Goal: Task Accomplishment & Management: Use online tool/utility

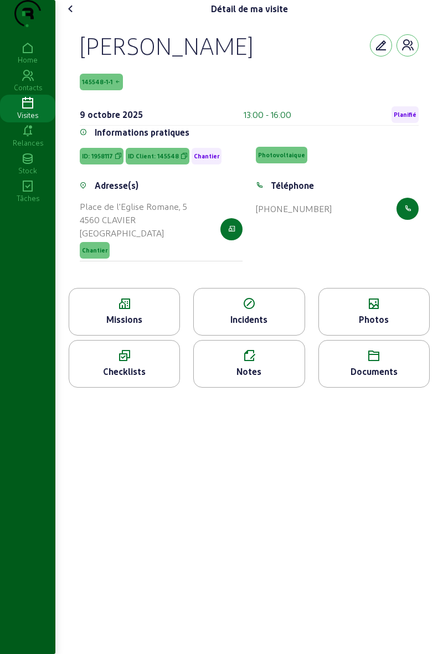
click at [91, 40] on div "[PERSON_NAME] 145548-1-1 [DATE] 13:00 - 16:00 Planifié Informations pratiques I…" at bounding box center [249, 153] width 366 height 270
click at [80, 18] on cam-font-icon at bounding box center [71, 9] width 18 height 18
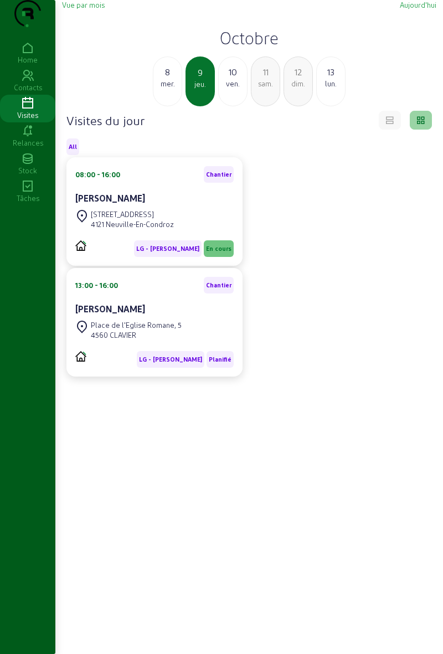
click at [192, 231] on div "[STREET_ADDRESS]-Condroz" at bounding box center [154, 219] width 158 height 24
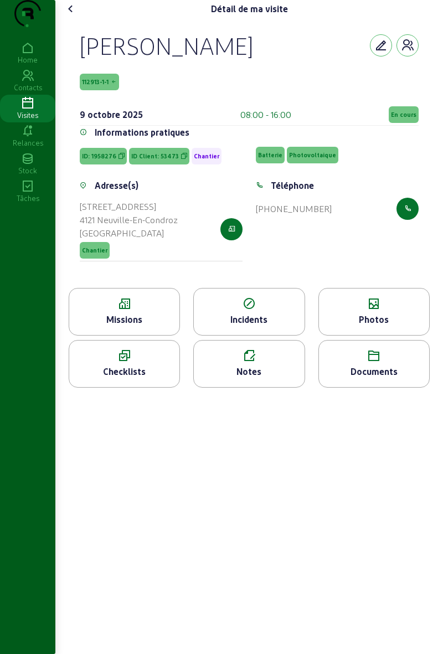
click at [391, 119] on span "En cours" at bounding box center [403, 115] width 25 height 8
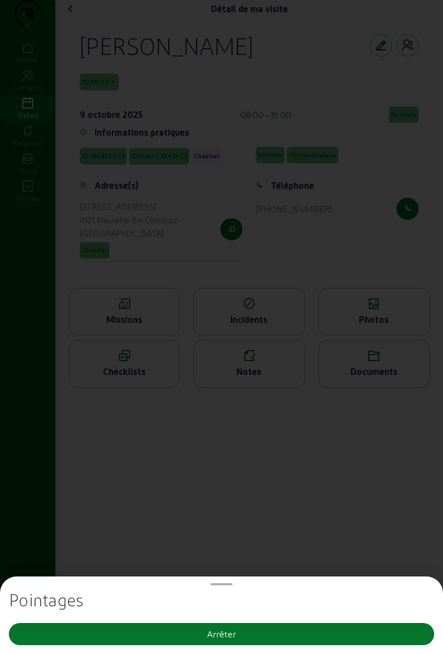
click at [142, 640] on button "Arrêter" at bounding box center [221, 634] width 425 height 22
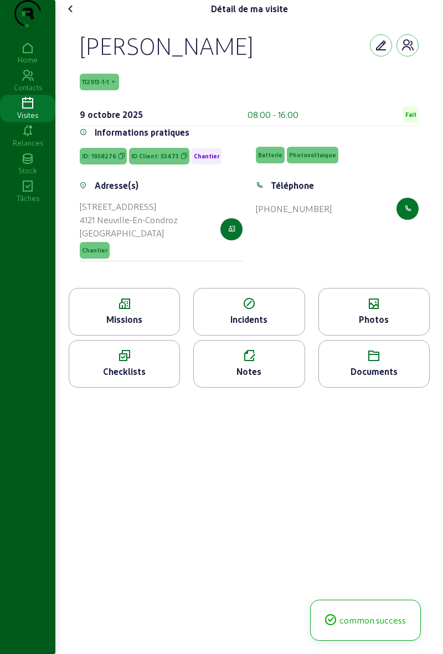
click at [80, 18] on cam-font-icon at bounding box center [71, 9] width 18 height 18
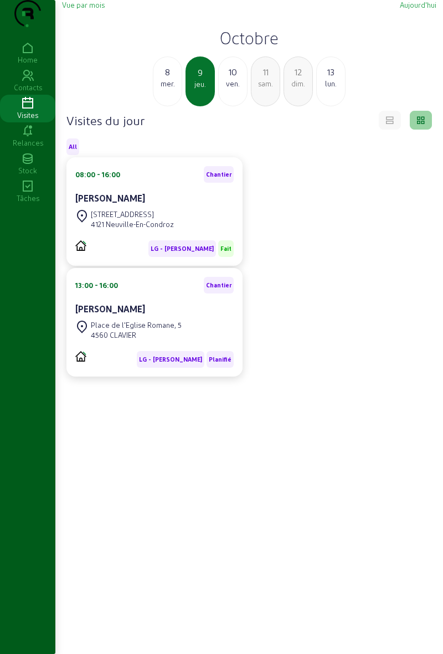
click at [144, 316] on div "[PERSON_NAME]" at bounding box center [154, 308] width 158 height 13
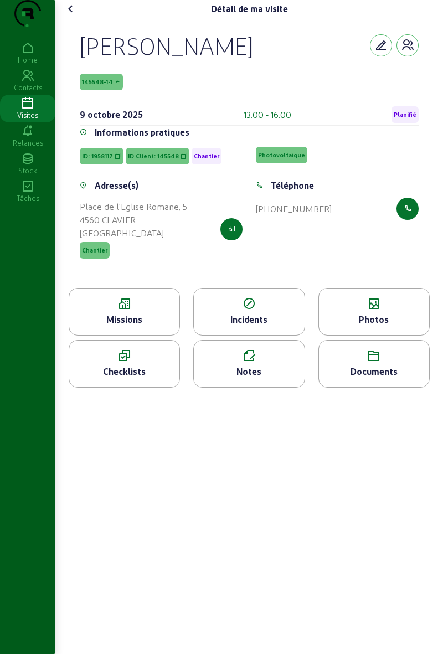
click at [399, 123] on span "Planifié" at bounding box center [405, 114] width 27 height 17
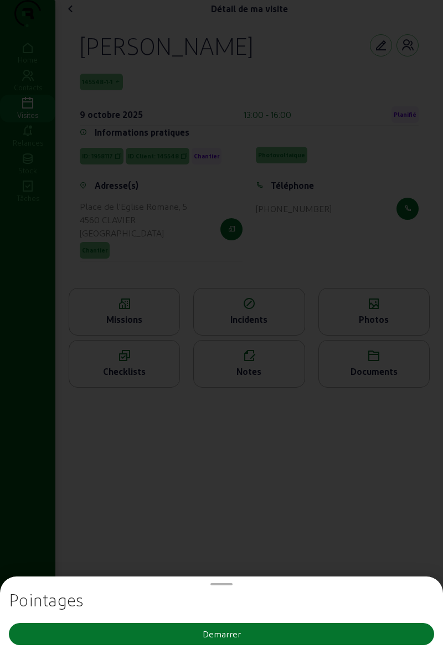
click at [114, 635] on button "Demarrer" at bounding box center [221, 634] width 425 height 22
